Goal: Check status

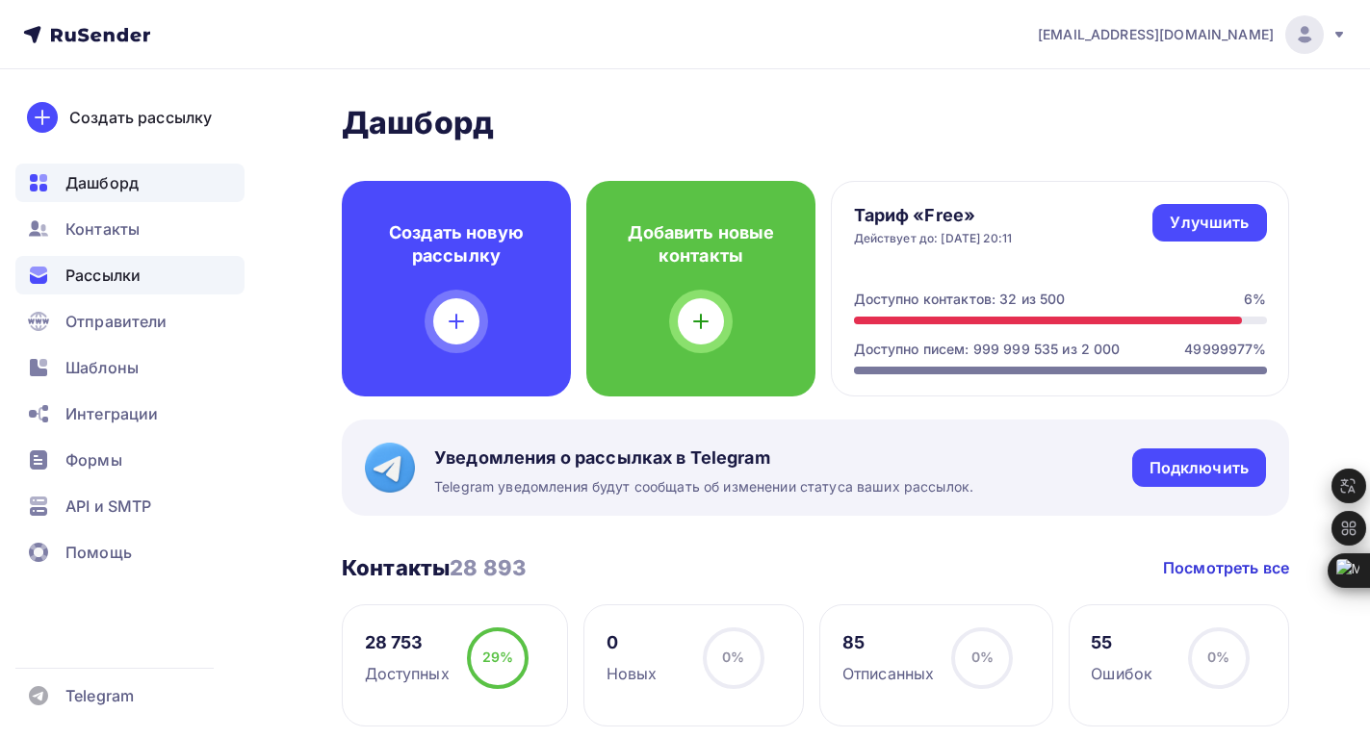
click at [115, 279] on span "Рассылки" at bounding box center [102, 275] width 75 height 23
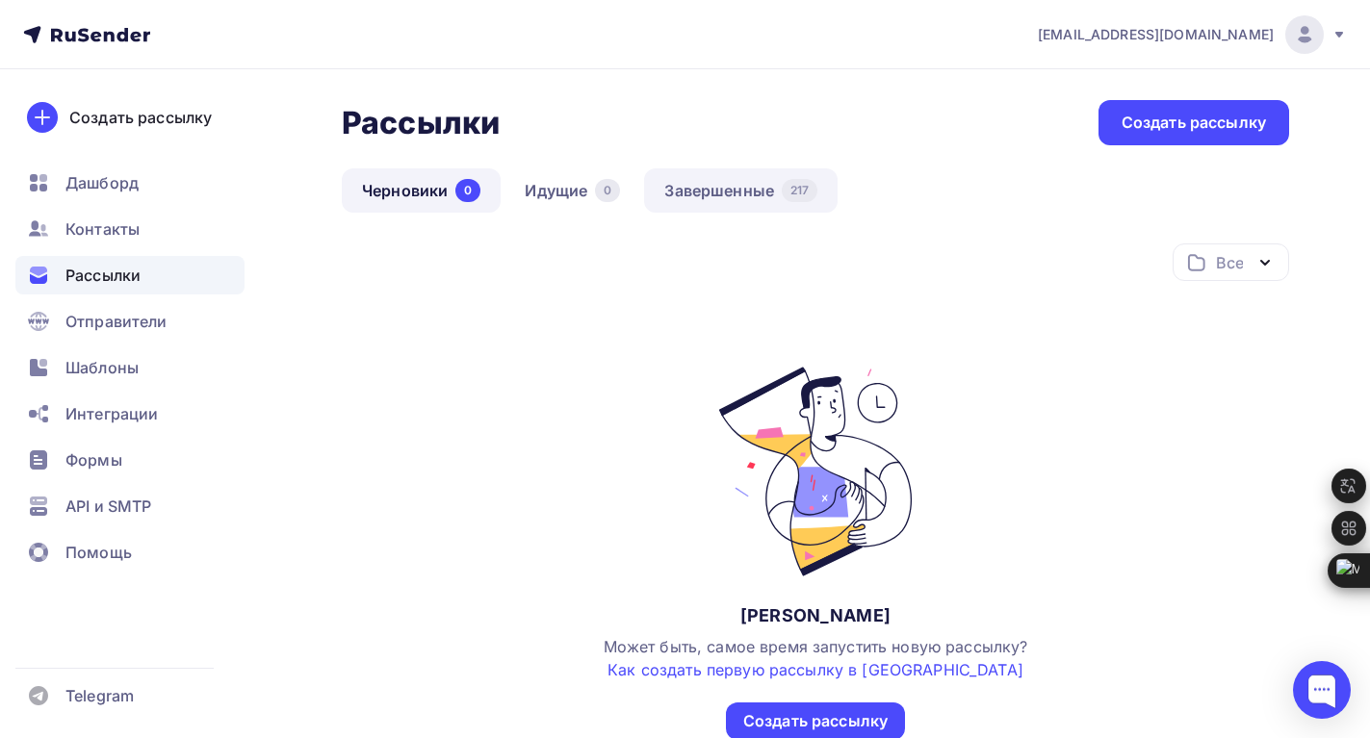
click at [712, 201] on link "Завершенные 217" at bounding box center [740, 190] width 193 height 44
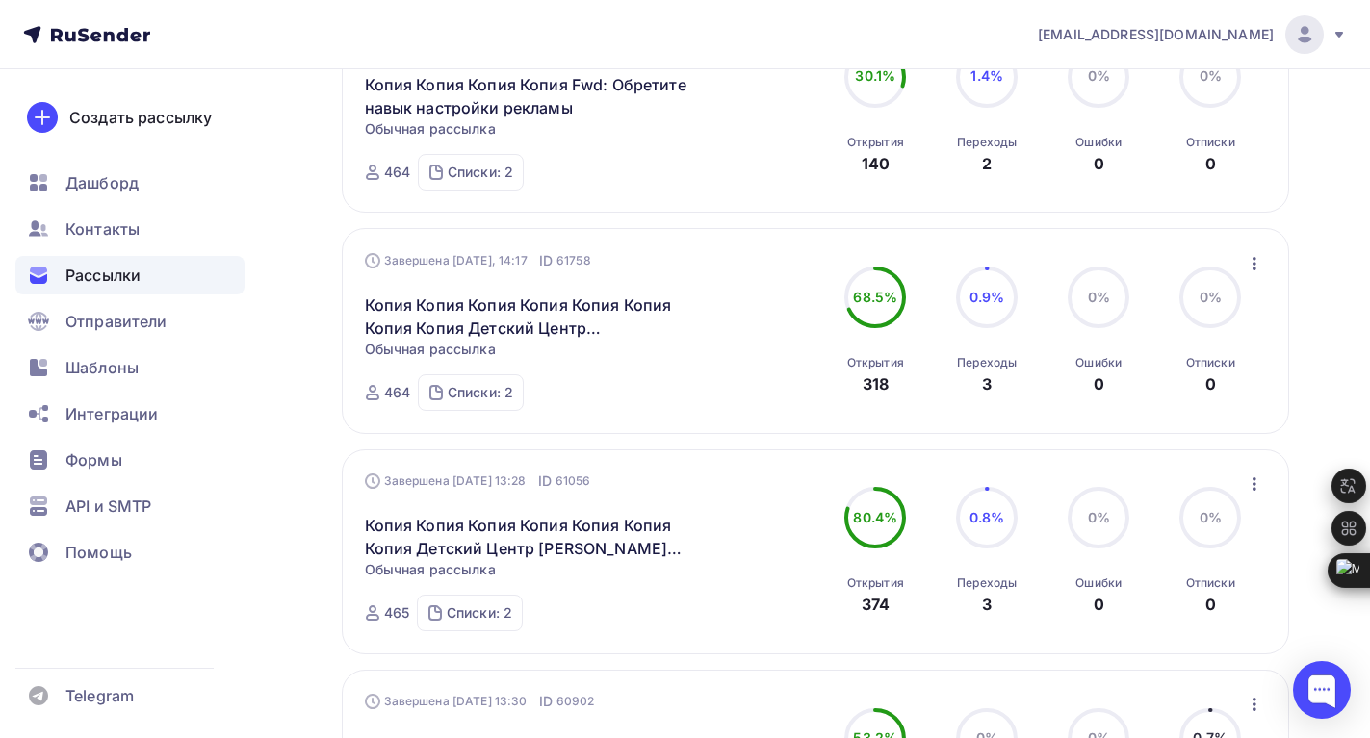
scroll to position [192, 0]
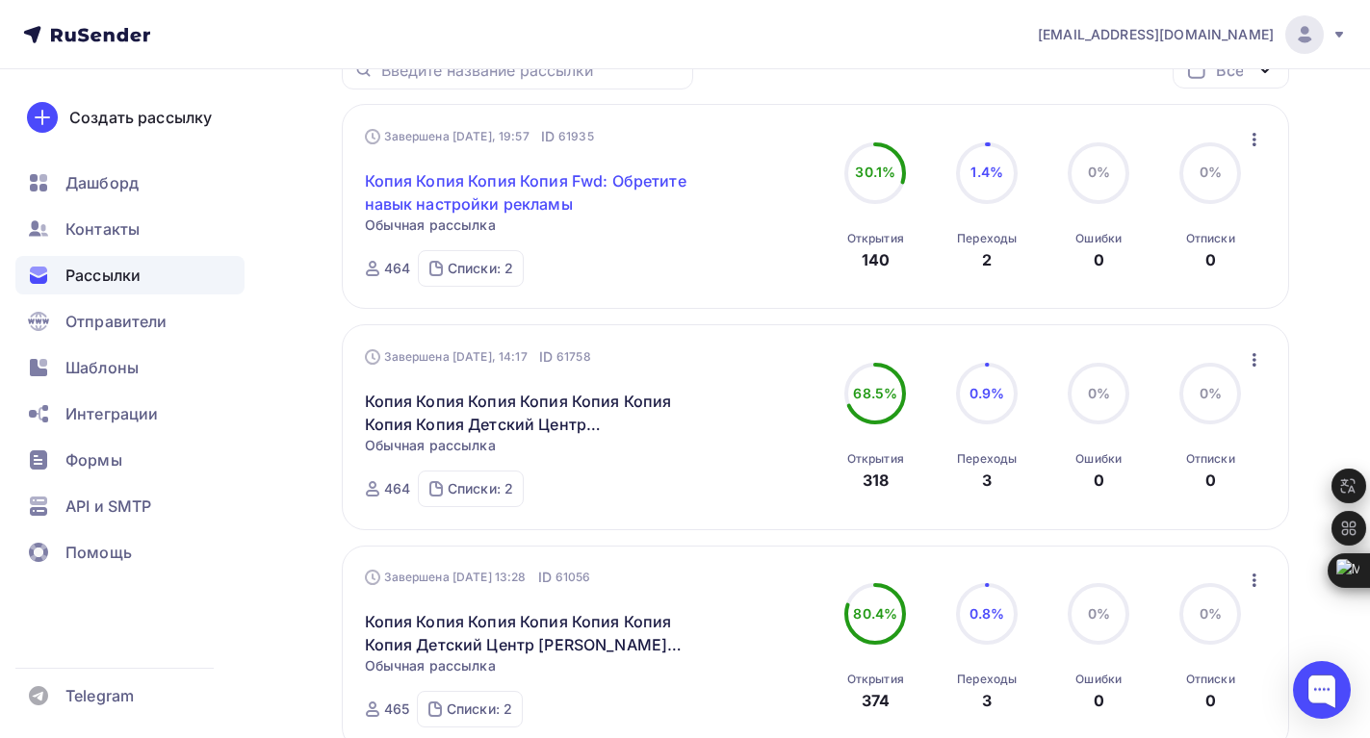
click at [451, 183] on link "Копия Копия Копия Копия Fwd: Обретите навык настройки рекламы" at bounding box center [530, 192] width 330 height 46
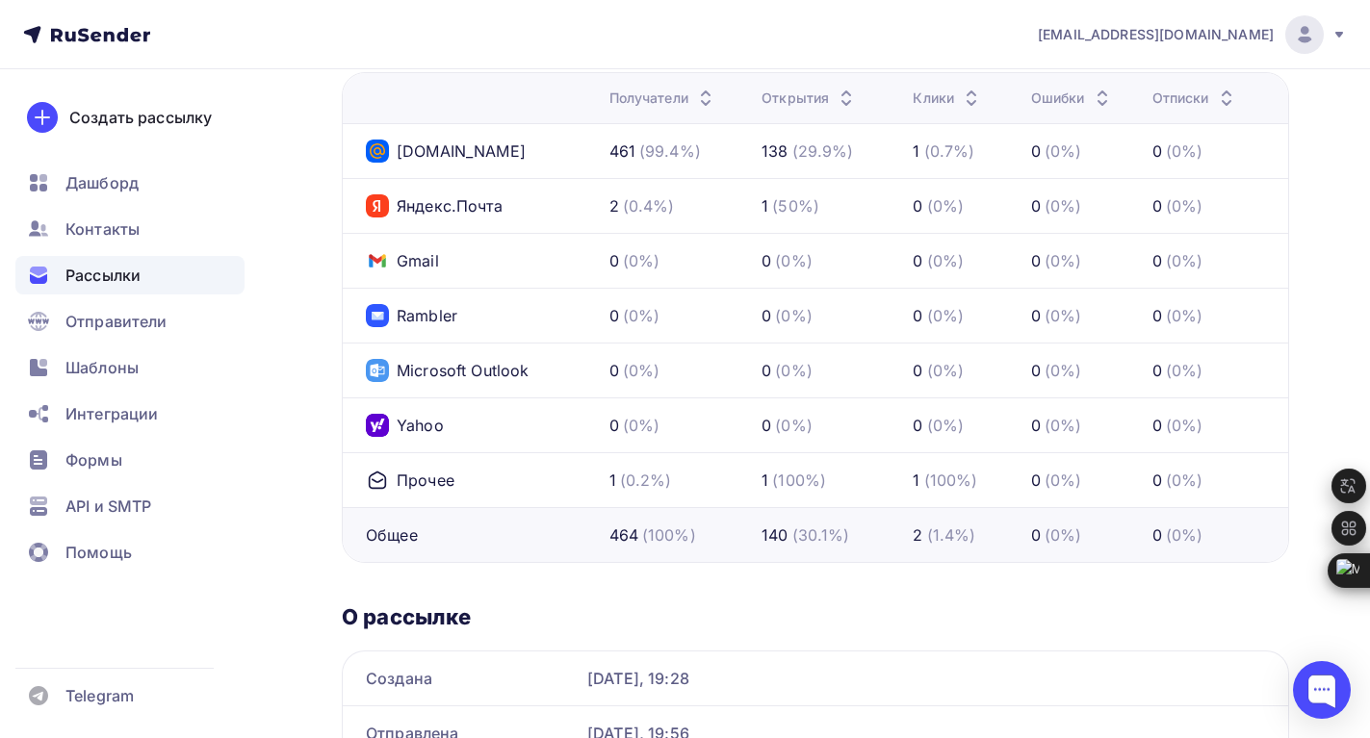
scroll to position [1059, 0]
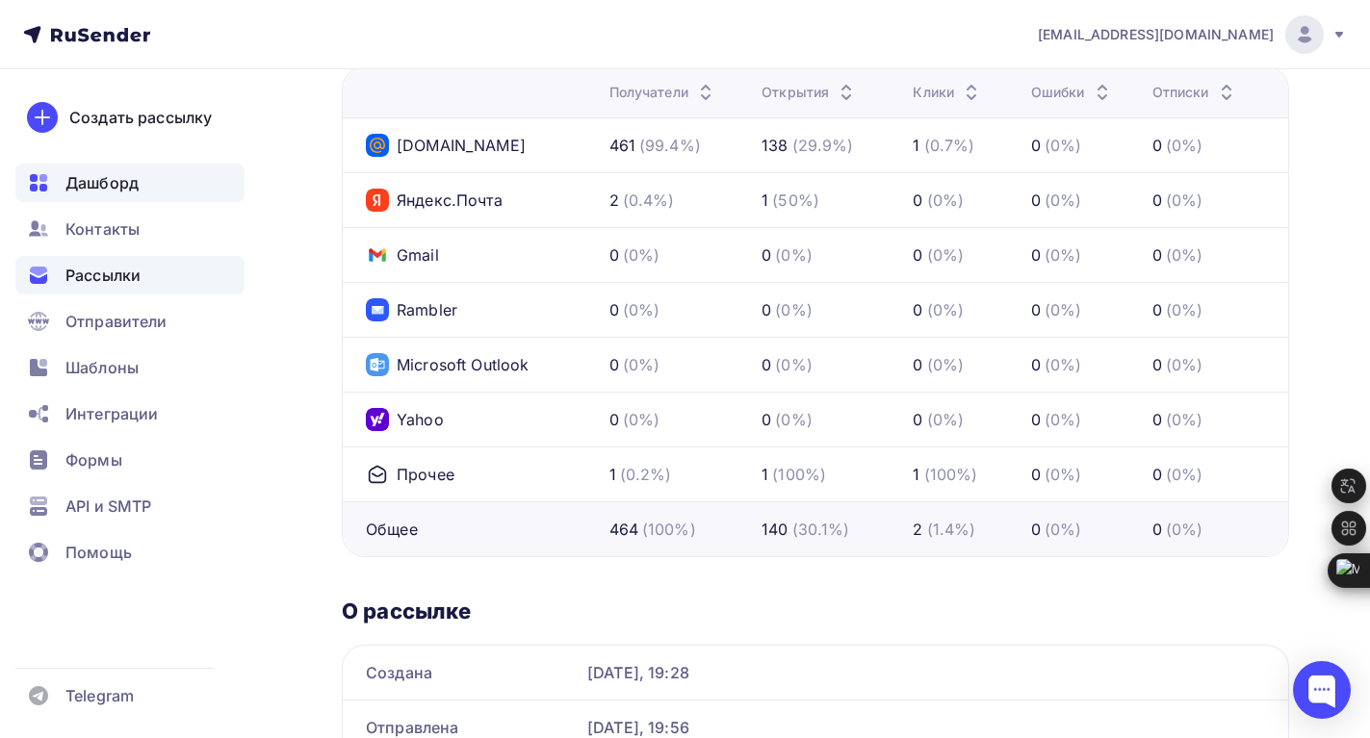
click at [99, 188] on span "Дашборд" at bounding box center [101, 182] width 73 height 23
